Goal: Task Accomplishment & Management: Manage account settings

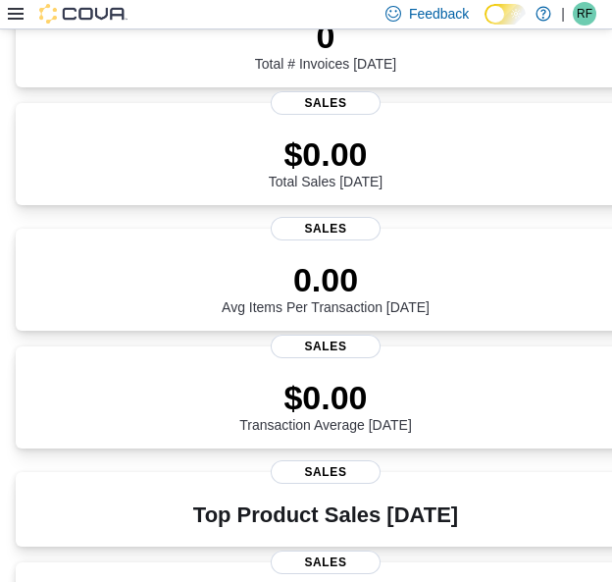
scroll to position [392, 0]
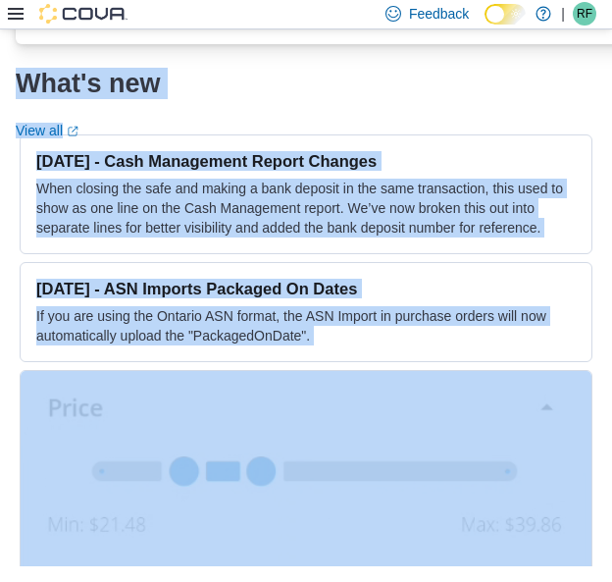
drag, startPoint x: 0, startPoint y: 0, endPoint x: 512, endPoint y: 441, distance: 675.7
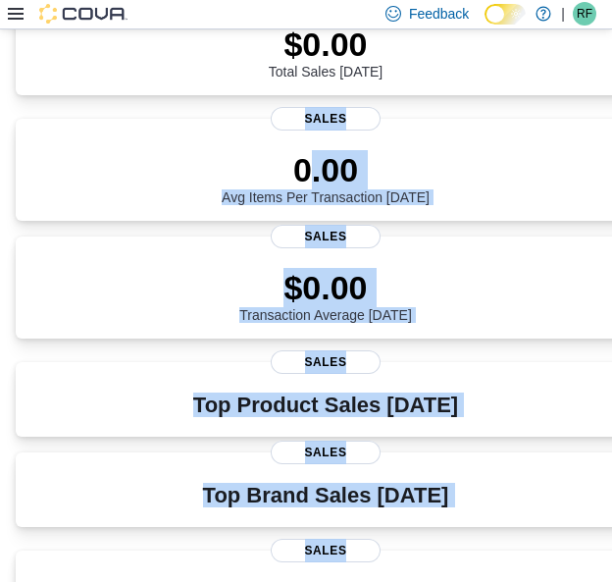
scroll to position [362, 0]
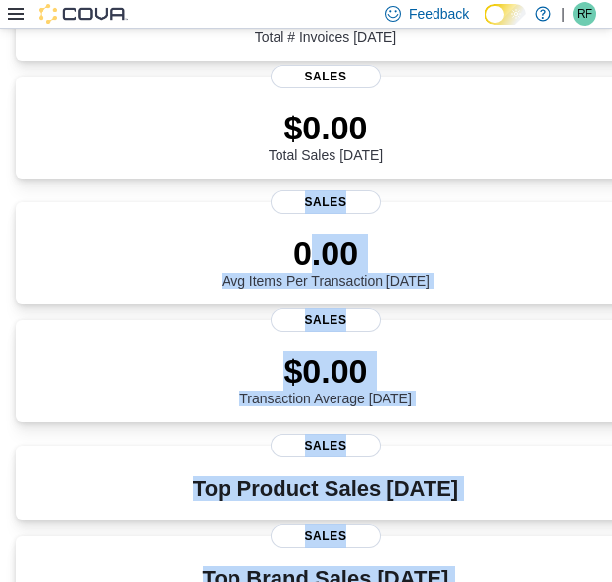
click at [516, 312] on div "0.00 Avg Items Per Transaction [DATE] Sales $0.00 Transaction Average [DATE] Sa…" at bounding box center [326, 312] width 620 height 220
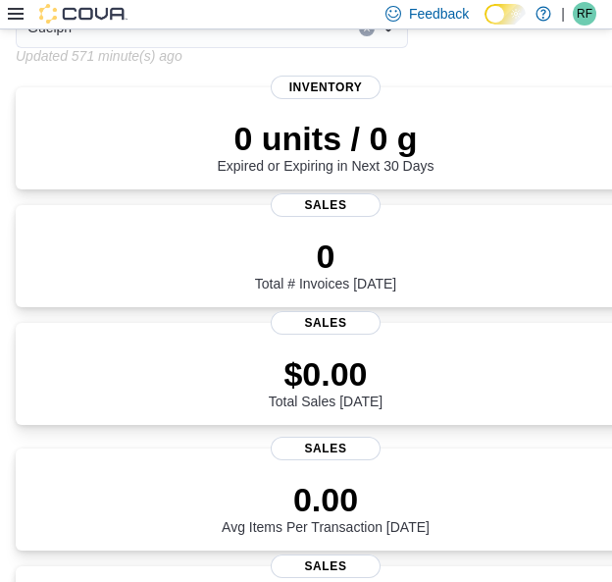
scroll to position [0, 0]
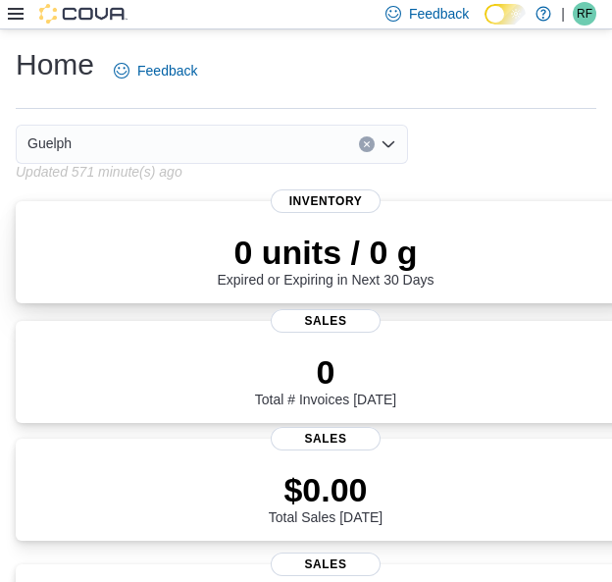
click at [459, 211] on div "0 units / 0 g Expired or Expiring in Next 30 Days Inventory" at bounding box center [326, 252] width 620 height 102
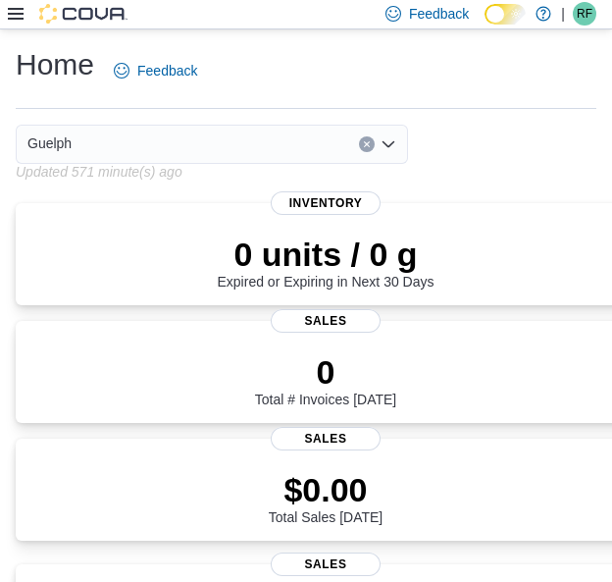
click at [387, 144] on icon "Open list of options" at bounding box center [389, 143] width 12 height 6
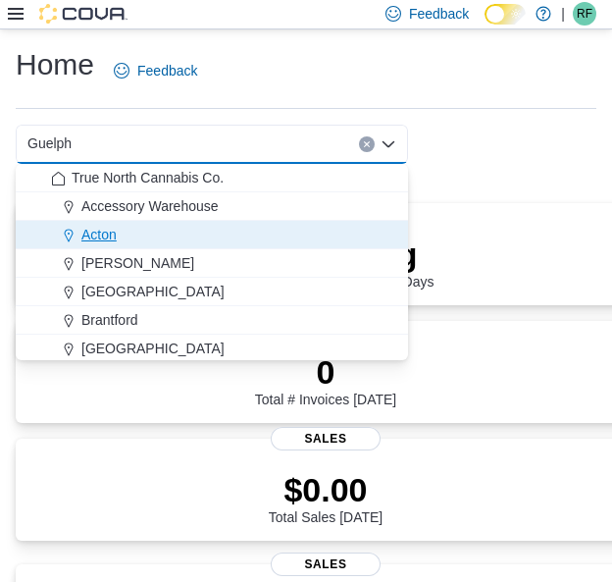
click at [89, 231] on span "Acton" at bounding box center [98, 235] width 35 height 20
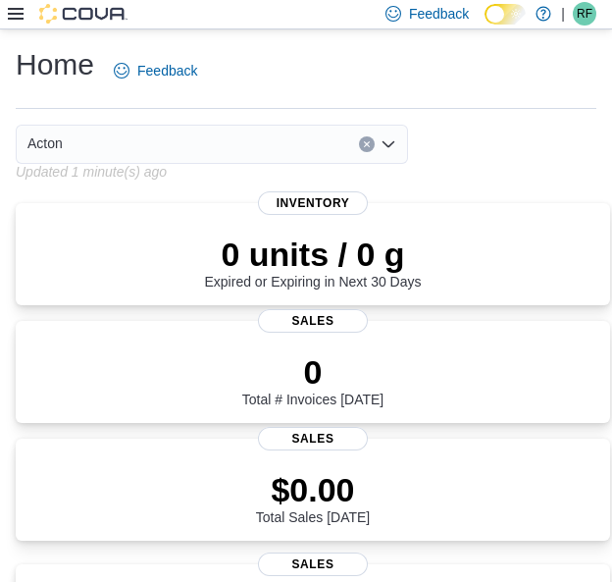
click at [387, 138] on icon "Open list of options" at bounding box center [389, 144] width 16 height 16
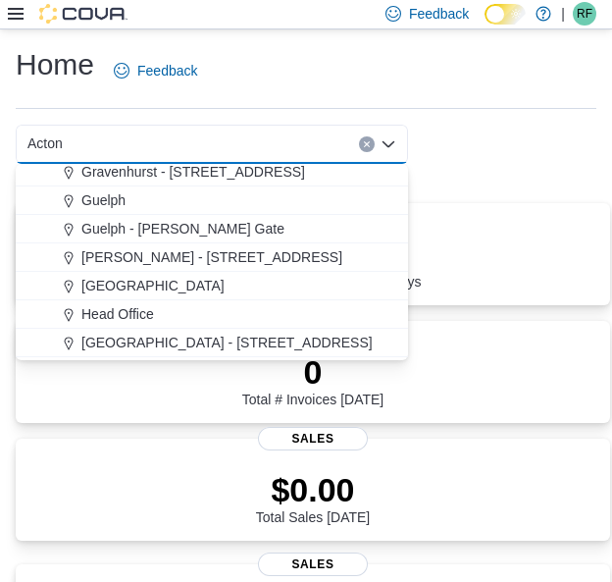
scroll to position [485, 0]
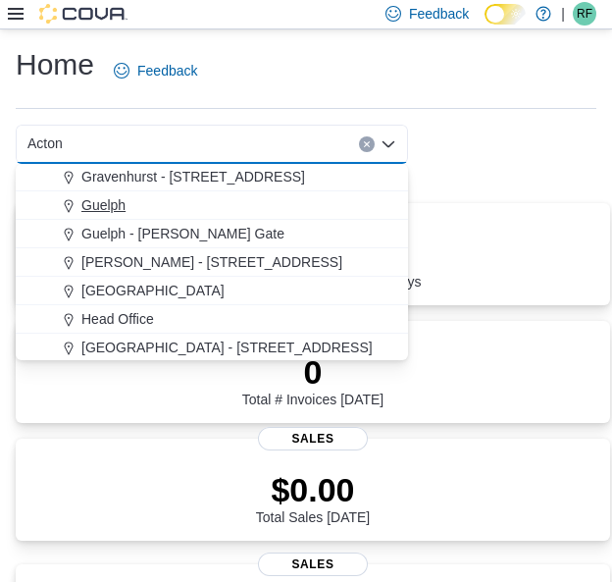
click at [99, 198] on span "Guelph" at bounding box center [103, 205] width 44 height 20
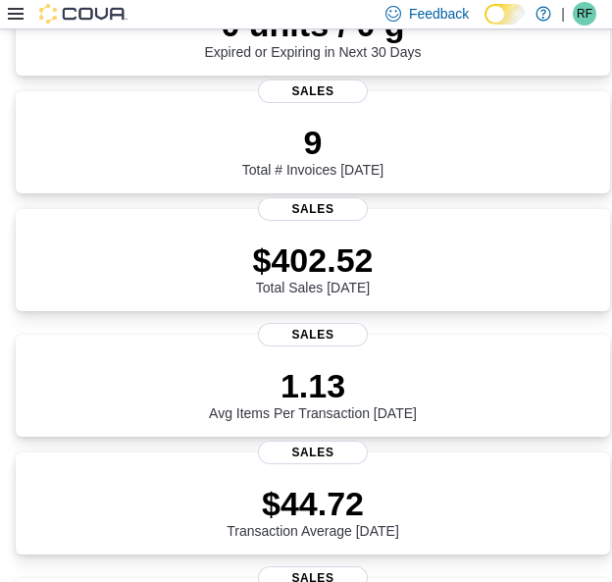
scroll to position [1148, 0]
